Goal: Task Accomplishment & Management: Use online tool/utility

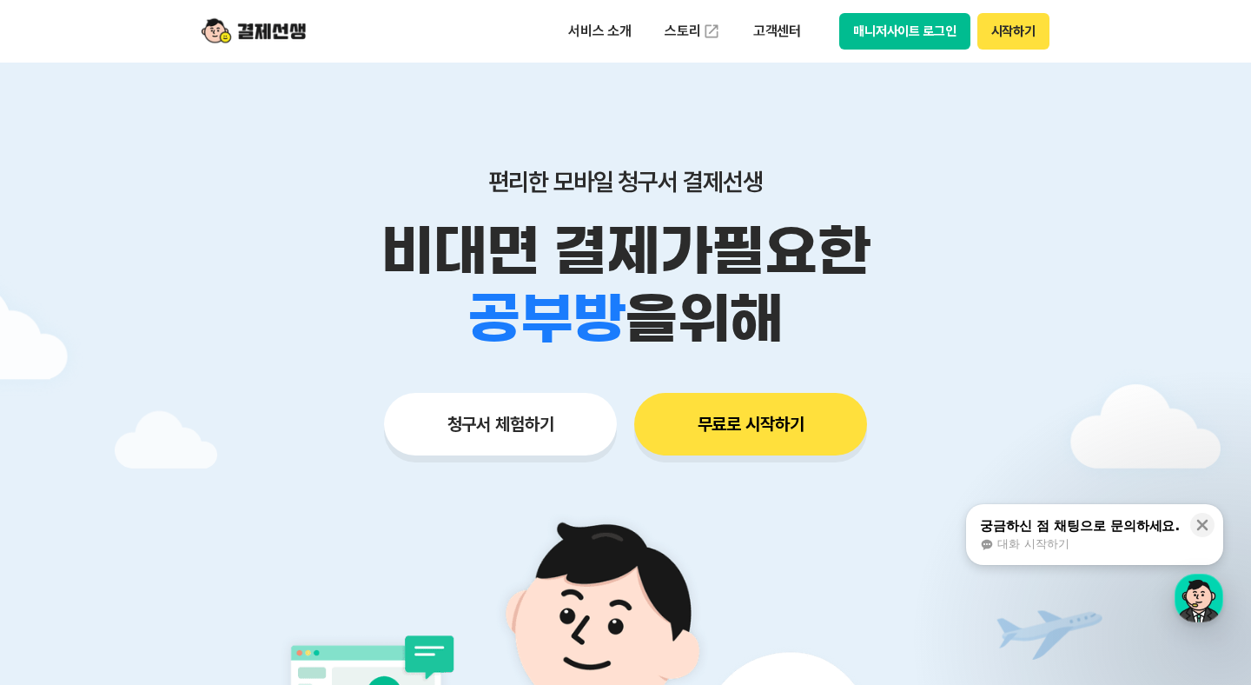
click at [1018, 36] on button "시작하기" at bounding box center [1014, 31] width 72 height 36
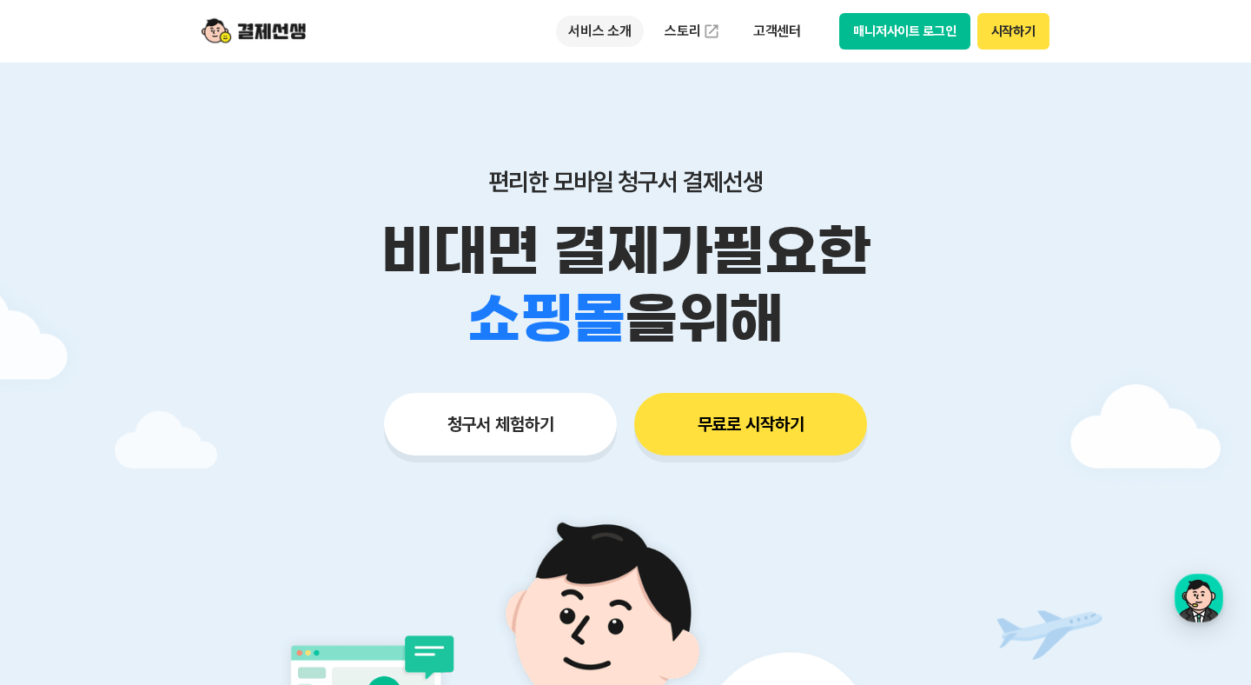
click at [593, 36] on p "서비스 소개" at bounding box center [600, 31] width 88 height 31
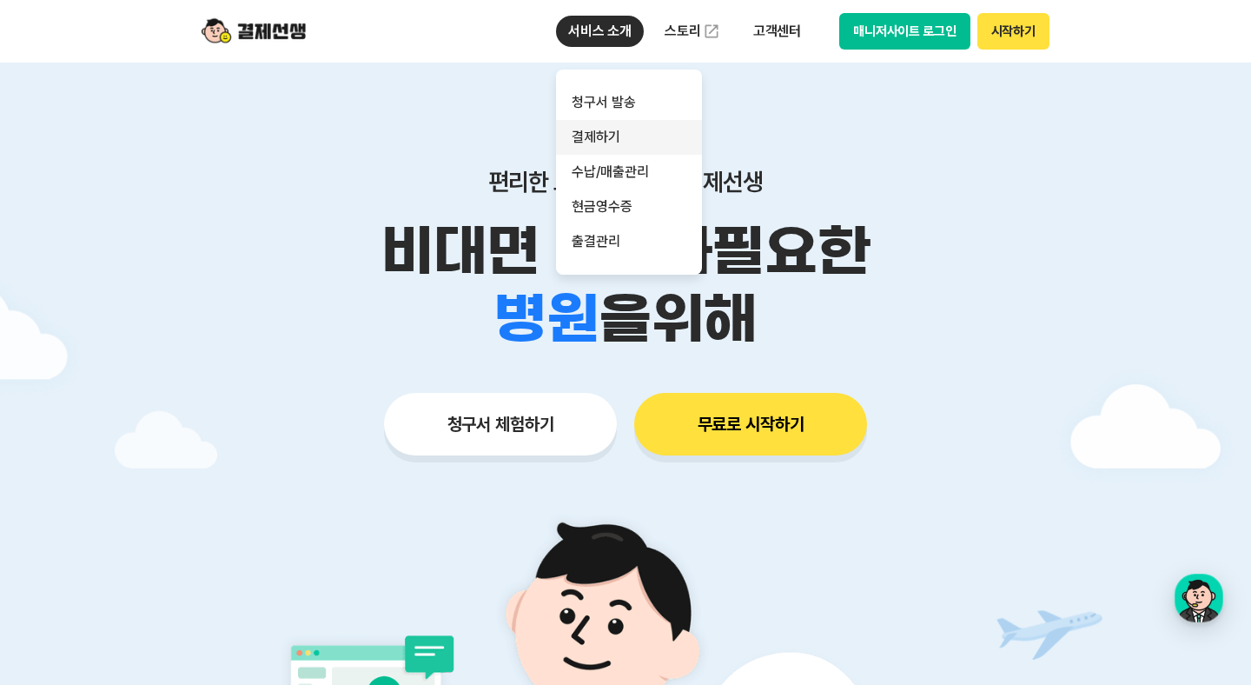
click at [627, 124] on link "결제하기" at bounding box center [629, 137] width 146 height 35
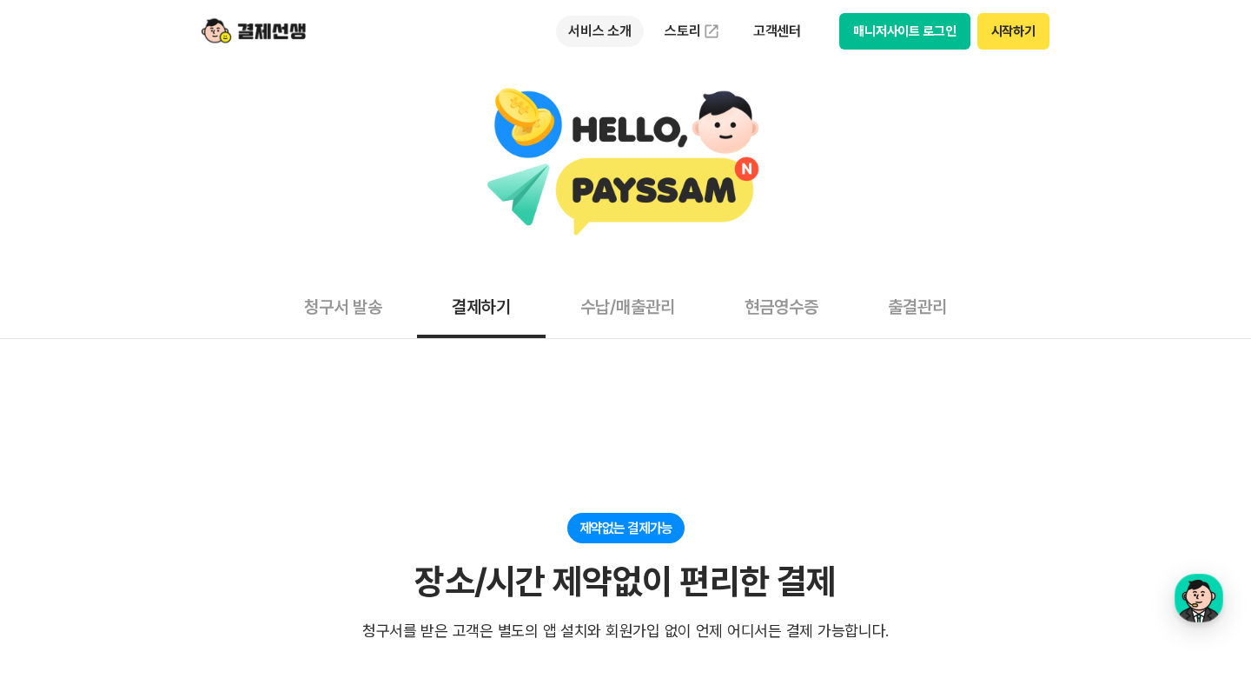
click at [604, 33] on p "서비스 소개" at bounding box center [600, 31] width 88 height 31
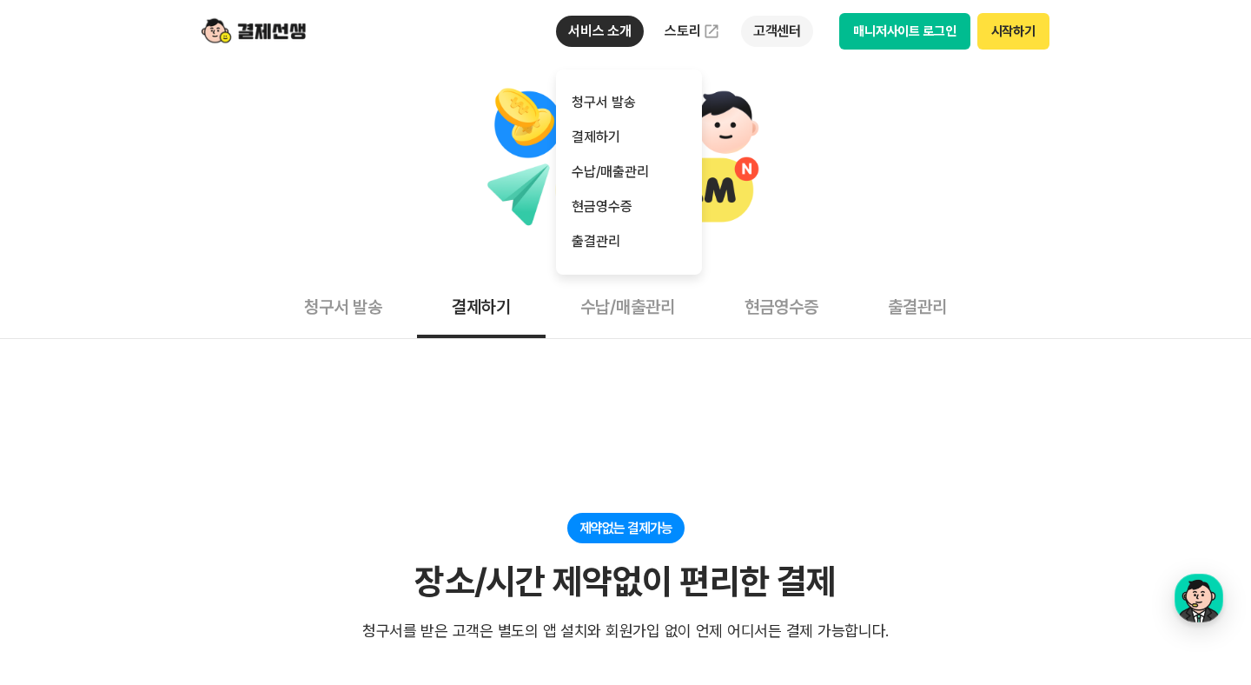
click at [770, 39] on p "고객센터" at bounding box center [777, 31] width 72 height 31
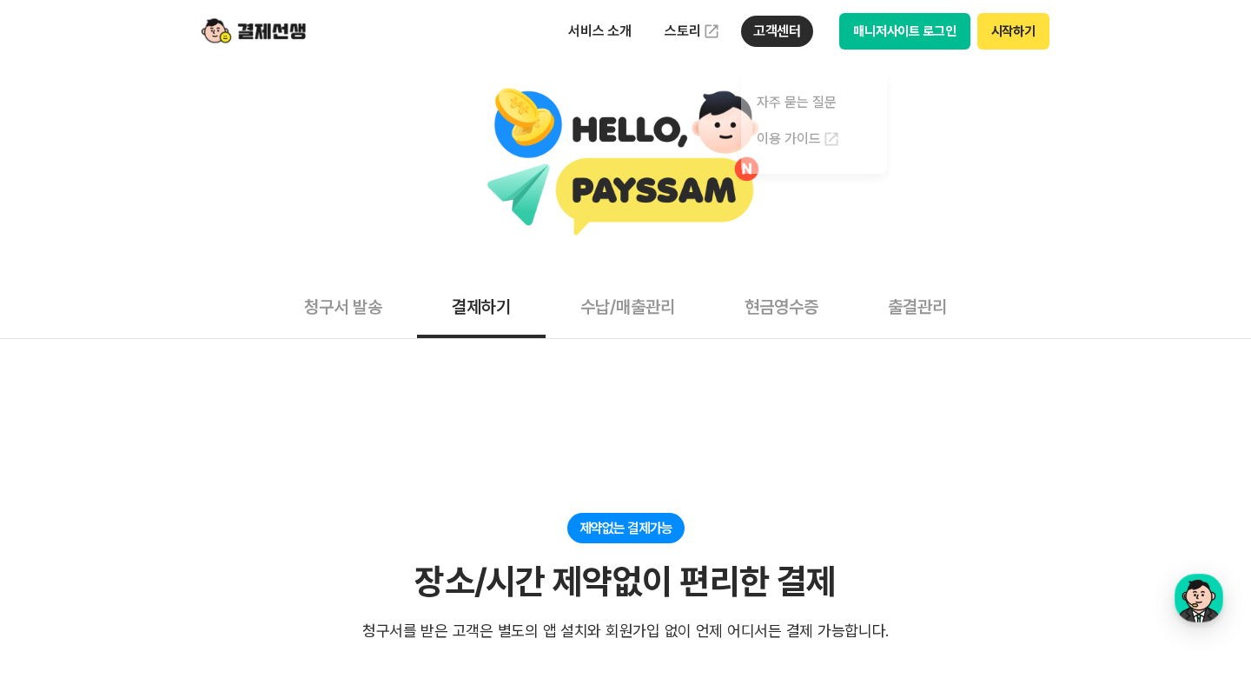
click at [1008, 40] on button "시작하기" at bounding box center [1014, 31] width 72 height 36
click at [260, 52] on div "서비스 소개 스토리 고객센터 매니저사이트 로그인 시작하기" at bounding box center [626, 31] width 890 height 63
click at [285, 36] on img at bounding box center [254, 31] width 104 height 33
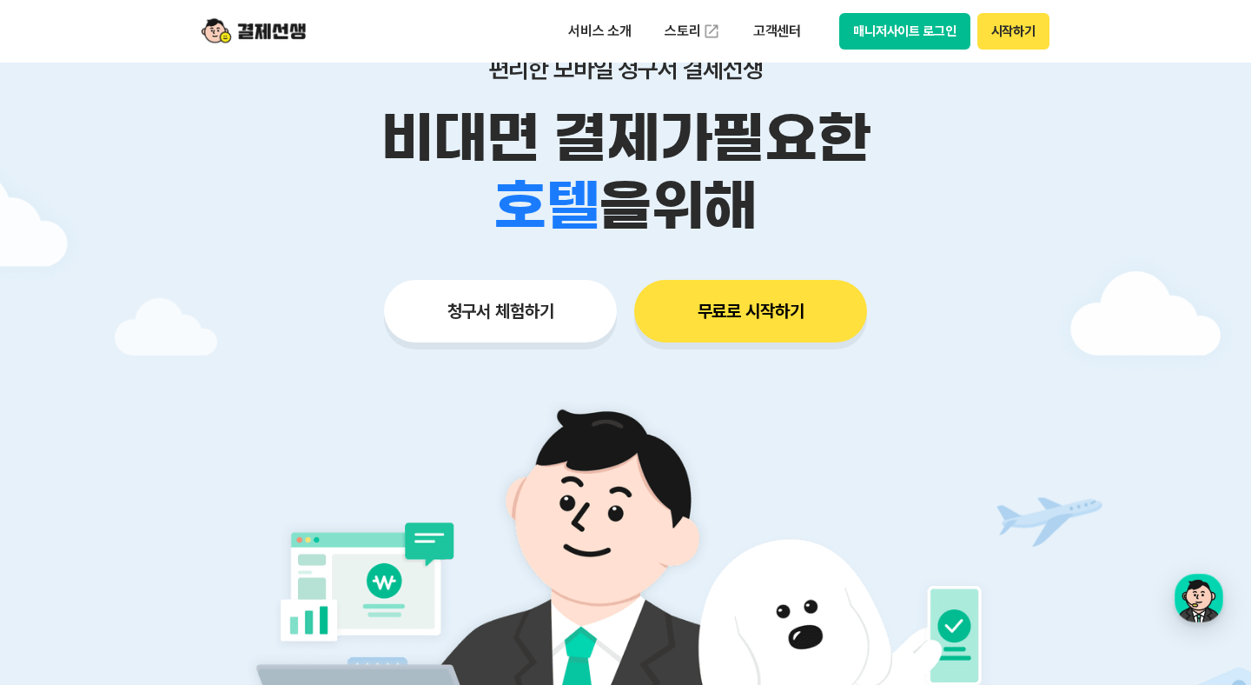
scroll to position [110, 0]
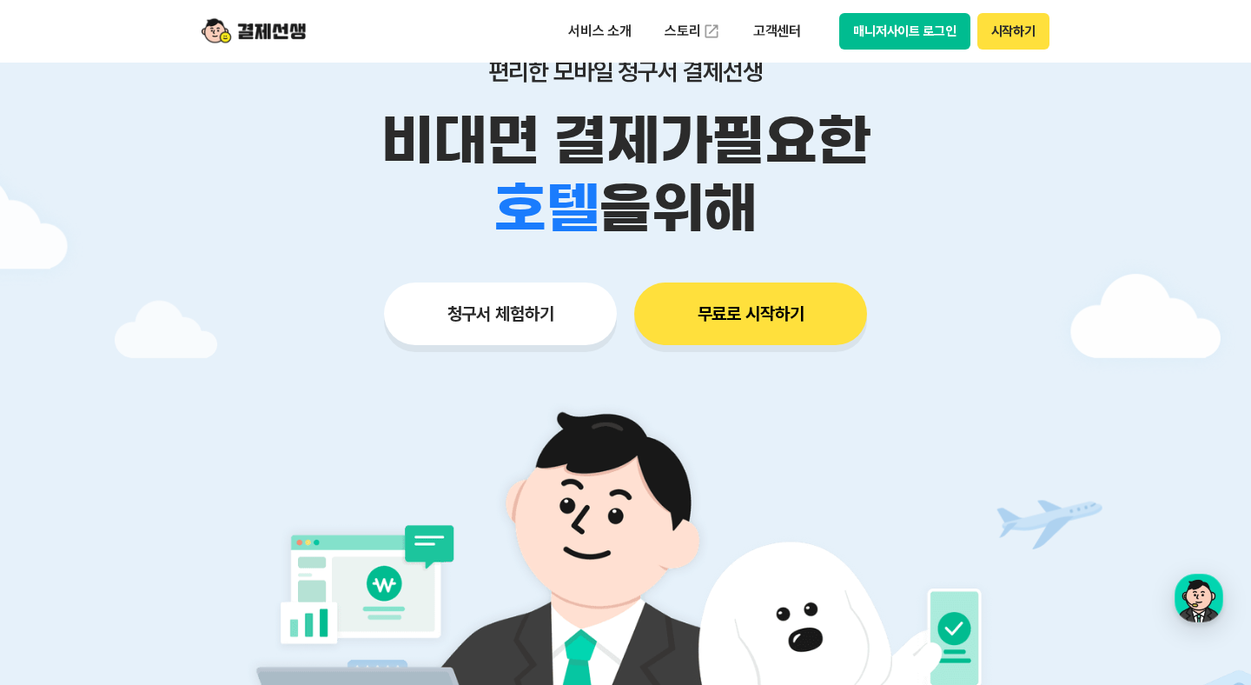
click at [497, 324] on button "청구서 체험하기" at bounding box center [500, 313] width 233 height 63
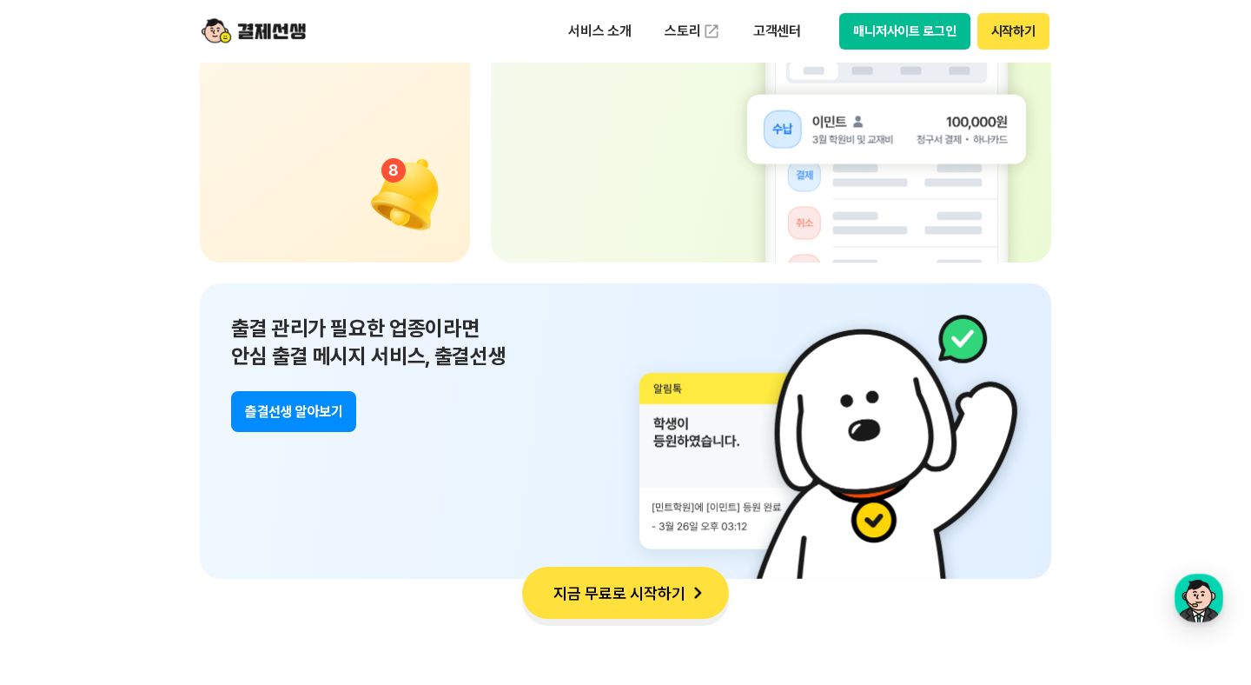
scroll to position [12595, 0]
